Goal: Task Accomplishment & Management: Manage account settings

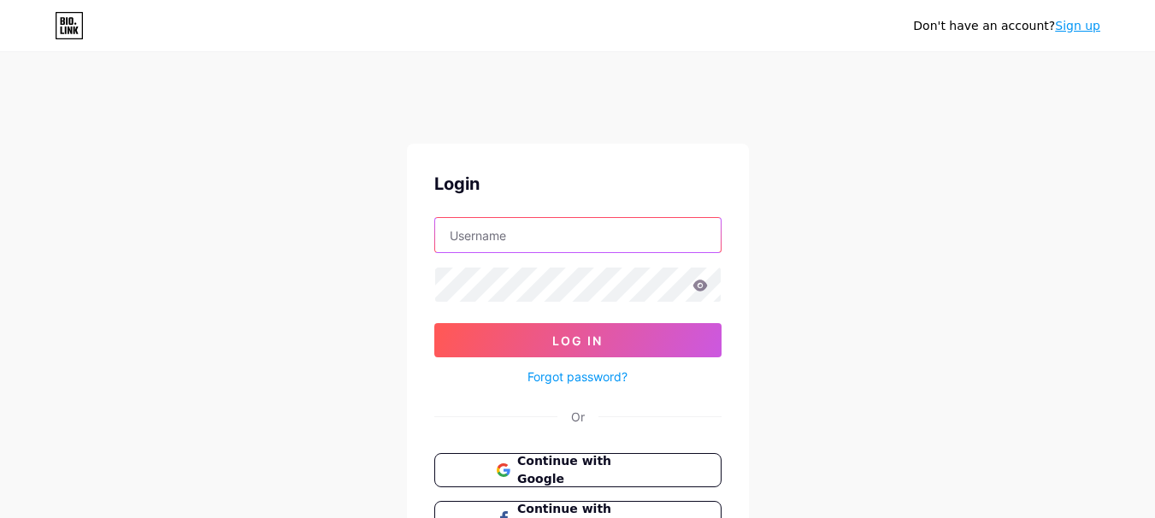
click at [554, 224] on input "text" at bounding box center [577, 235] width 285 height 34
click at [571, 245] on input "text" at bounding box center [577, 235] width 285 height 34
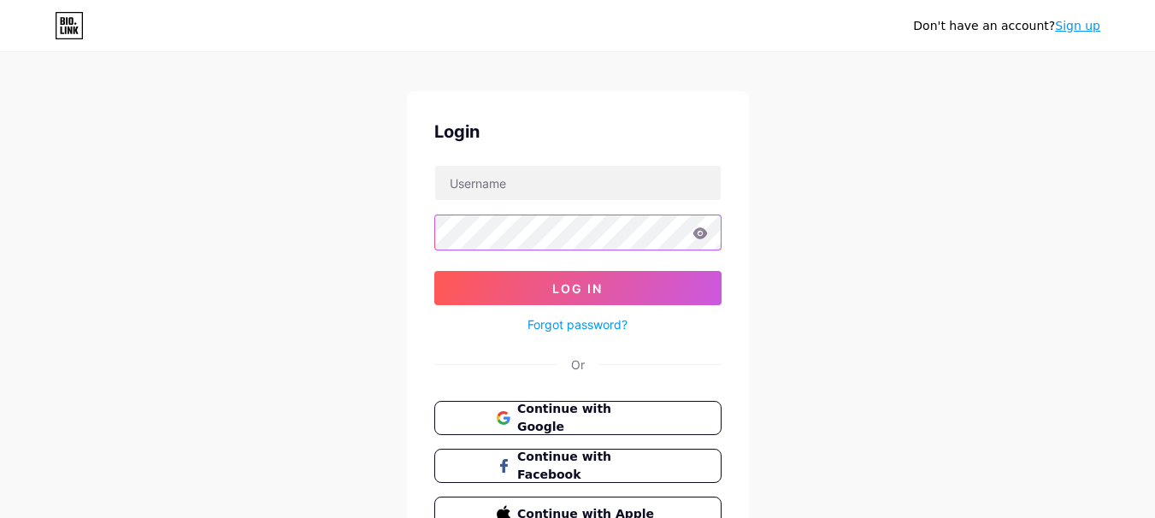
scroll to position [146, 0]
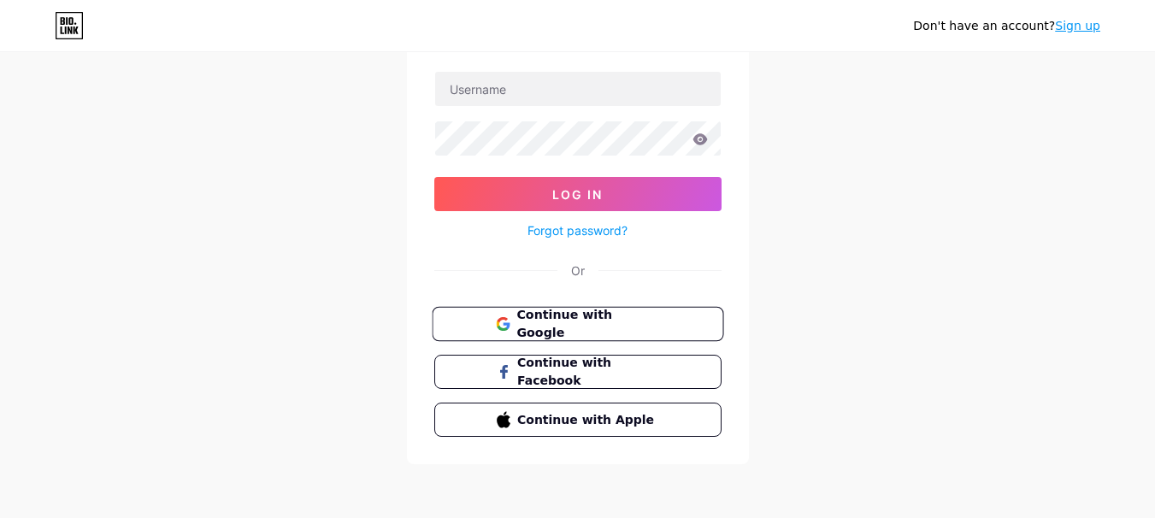
click at [562, 323] on span "Continue with Google" at bounding box center [587, 324] width 143 height 37
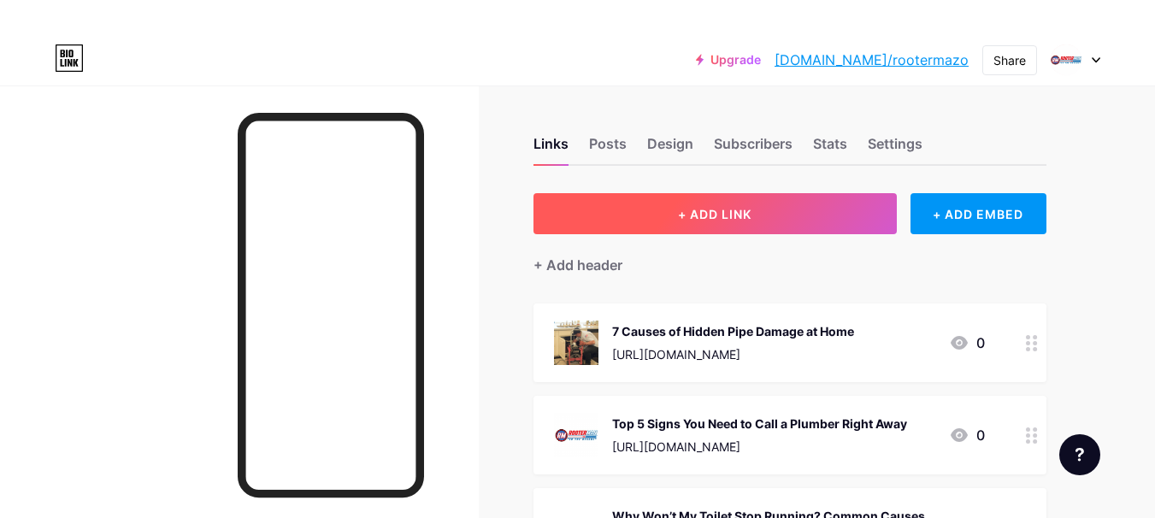
click at [710, 221] on button "+ ADD LINK" at bounding box center [714, 213] width 363 height 41
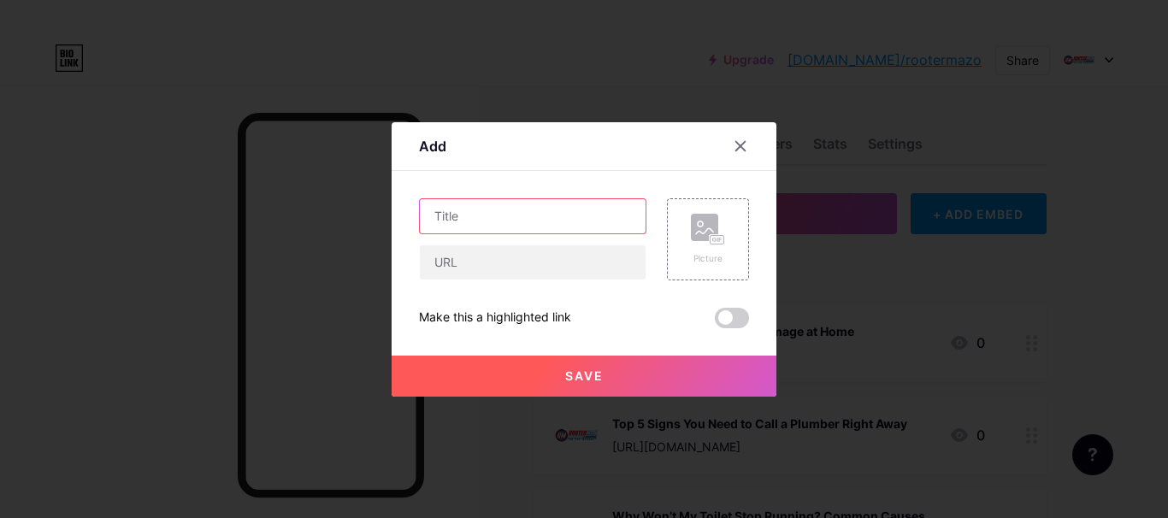
click at [467, 224] on input "text" at bounding box center [533, 216] width 226 height 34
click at [462, 216] on input "text" at bounding box center [533, 216] width 226 height 34
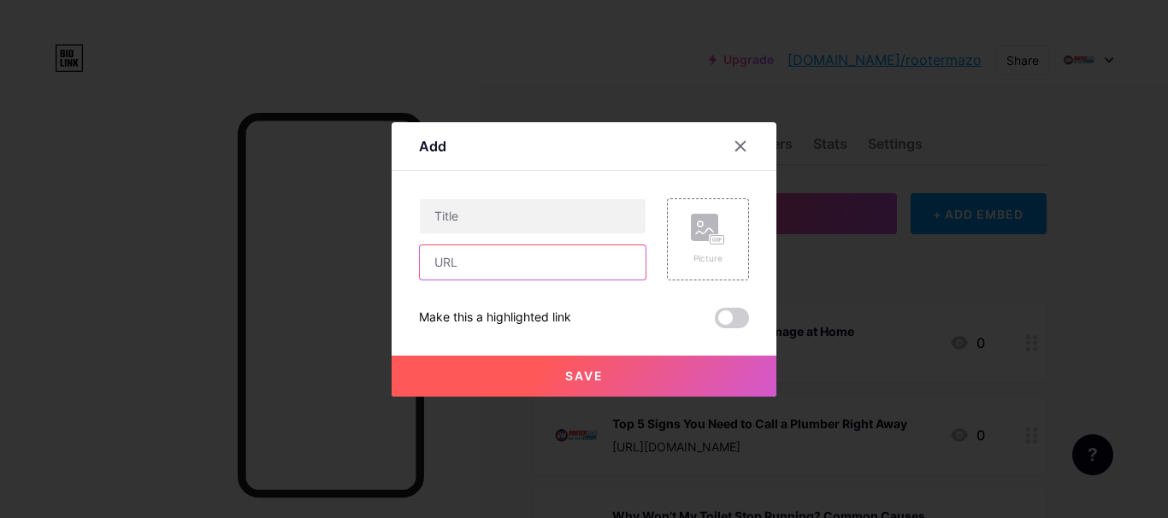
click at [540, 270] on input "text" at bounding box center [533, 262] width 226 height 34
paste input "https://jumpshare.com/share/gemadXGzjBHs65dlv3ml"
type input "https://jumpshare.com/share/gemadXGzjBHs65dlv3ml"
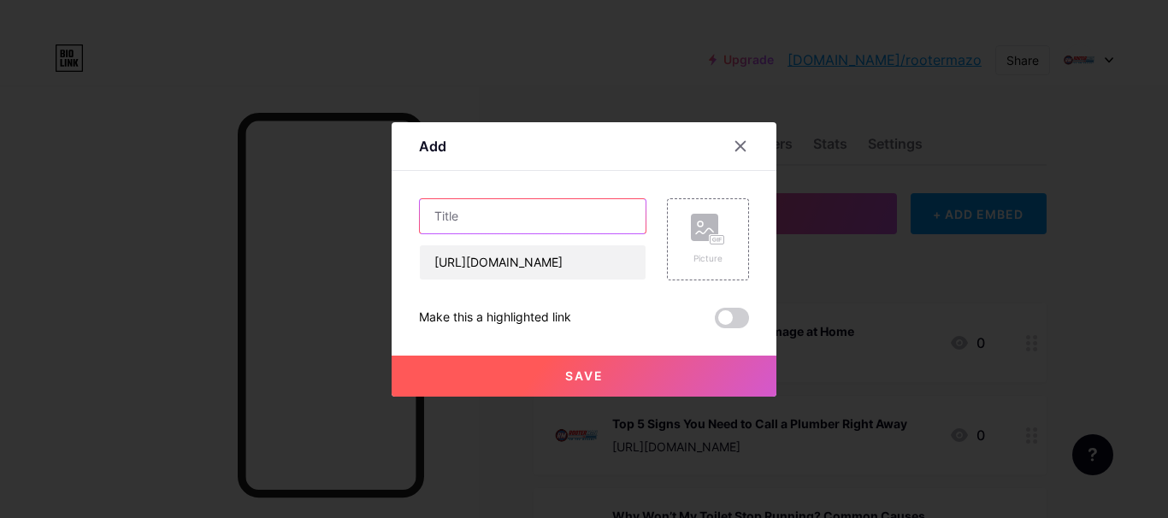
scroll to position [0, 0]
click at [527, 214] on input "text" at bounding box center [533, 216] width 226 height 34
paste input "7 Pros and Cons of Using Smart Faucets Daily"
type input "7 Pros and Cons of Using Smart Faucets Daily"
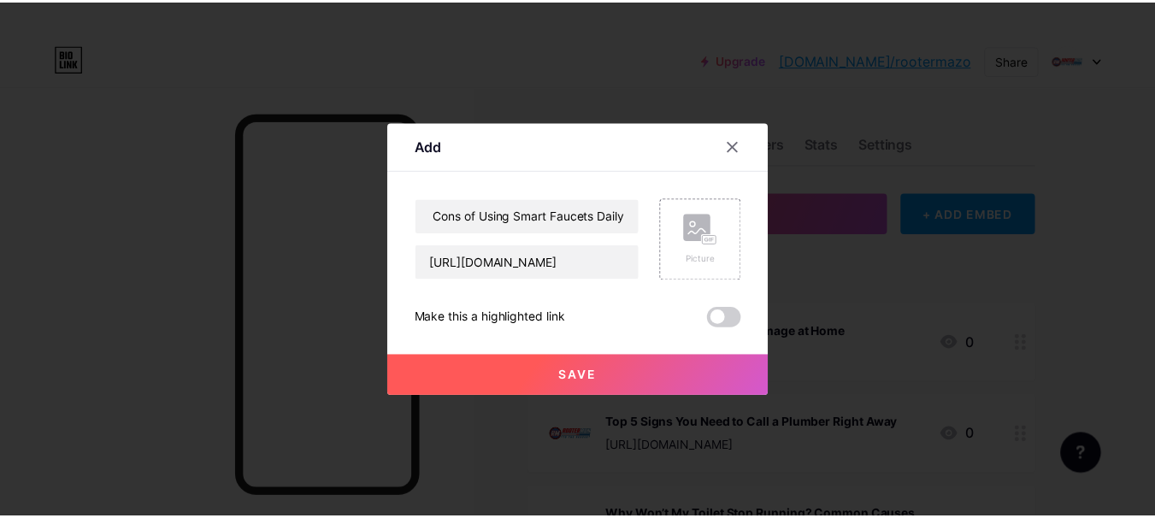
scroll to position [0, 0]
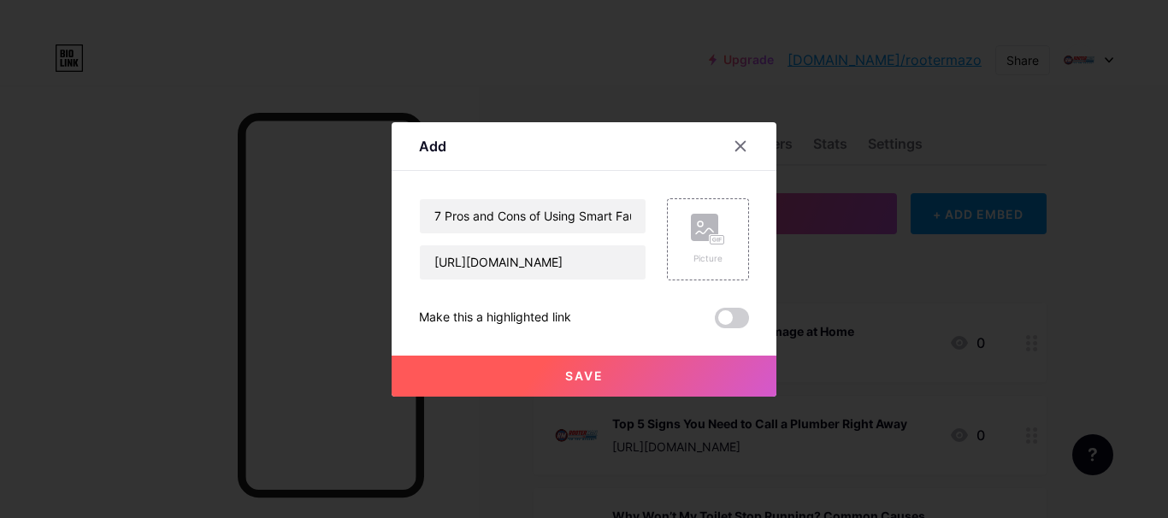
click at [724, 316] on span at bounding box center [732, 318] width 34 height 21
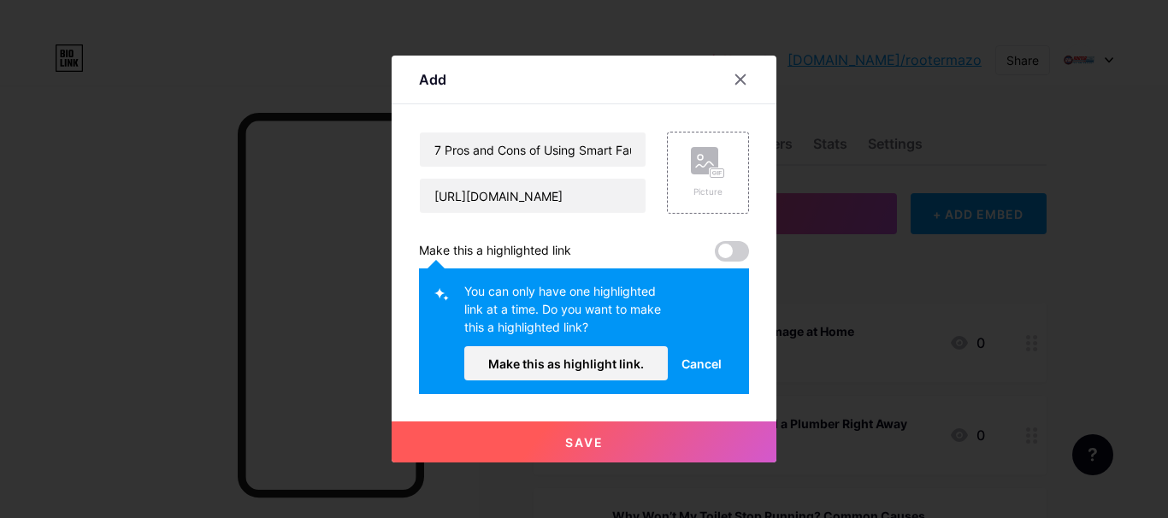
click at [746, 252] on span at bounding box center [732, 251] width 34 height 21
click at [638, 455] on button "Save" at bounding box center [583, 441] width 385 height 41
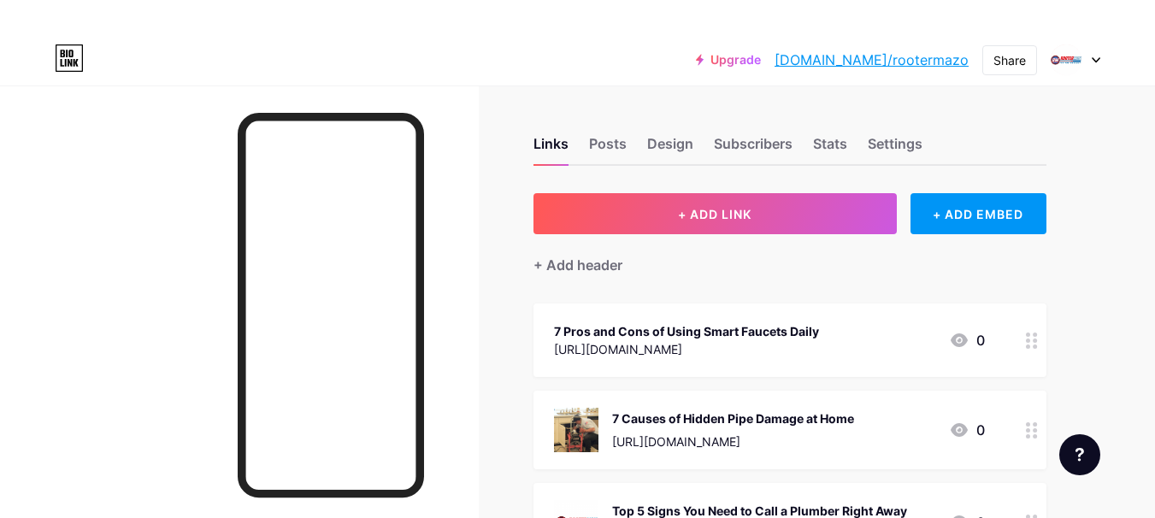
click at [739, 248] on div "+ Add header" at bounding box center [789, 255] width 513 height 42
click at [939, 63] on link "bio.link/rootermazo" at bounding box center [871, 60] width 194 height 21
